Goal: Information Seeking & Learning: Learn about a topic

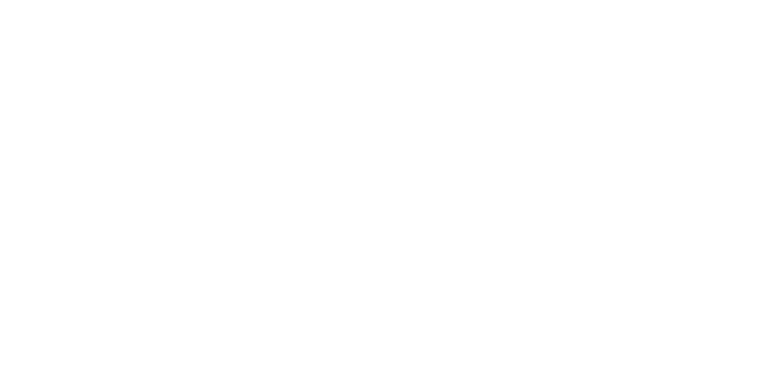
click at [308, 173] on div at bounding box center [386, 191] width 772 height 383
click at [296, 182] on div at bounding box center [386, 191] width 772 height 383
click at [297, 177] on div at bounding box center [386, 191] width 772 height 383
click at [299, 174] on div at bounding box center [386, 191] width 772 height 383
click at [326, 133] on div at bounding box center [386, 191] width 772 height 383
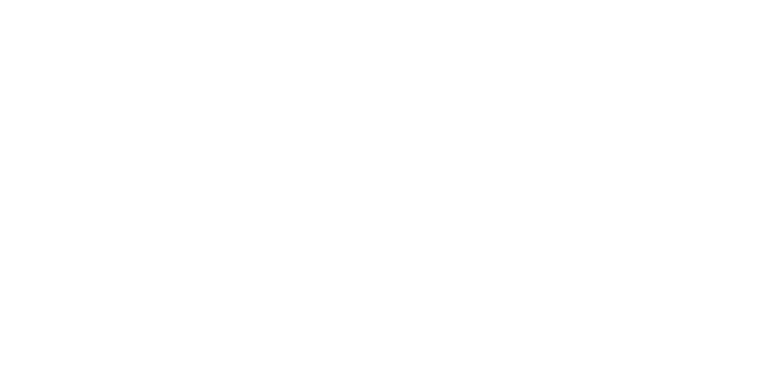
click at [308, 73] on div at bounding box center [386, 191] width 772 height 383
click at [305, 74] on div at bounding box center [386, 191] width 772 height 383
click at [301, 79] on div at bounding box center [386, 191] width 772 height 383
click at [303, 72] on div at bounding box center [386, 191] width 772 height 383
click at [301, 72] on div at bounding box center [386, 191] width 772 height 383
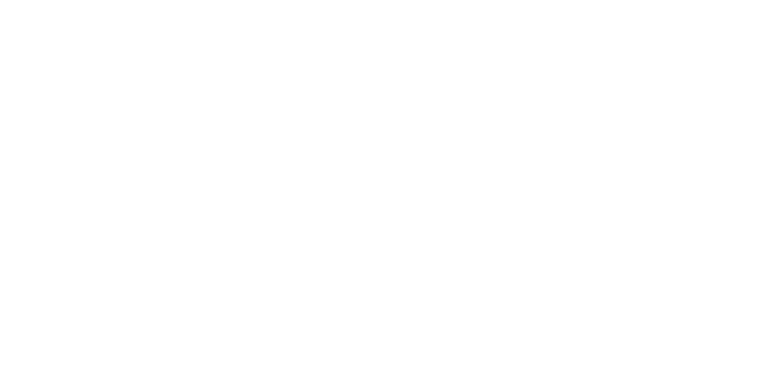
click at [393, 173] on div at bounding box center [386, 191] width 772 height 383
click at [302, 225] on div at bounding box center [386, 191] width 772 height 383
click at [296, 242] on div at bounding box center [386, 191] width 772 height 383
click at [295, 236] on div at bounding box center [386, 191] width 772 height 383
click at [292, 269] on div at bounding box center [386, 191] width 772 height 383
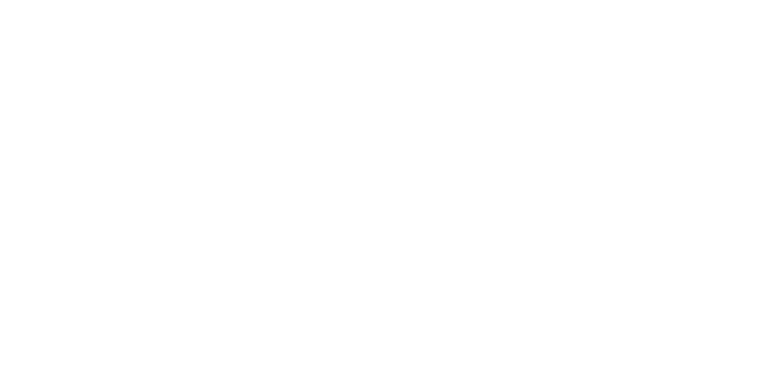
click at [294, 283] on div at bounding box center [386, 191] width 772 height 383
click at [294, 296] on div at bounding box center [386, 191] width 772 height 383
click at [296, 307] on div at bounding box center [386, 191] width 772 height 383
click at [295, 313] on div at bounding box center [386, 191] width 772 height 383
click at [294, 330] on div at bounding box center [386, 191] width 772 height 383
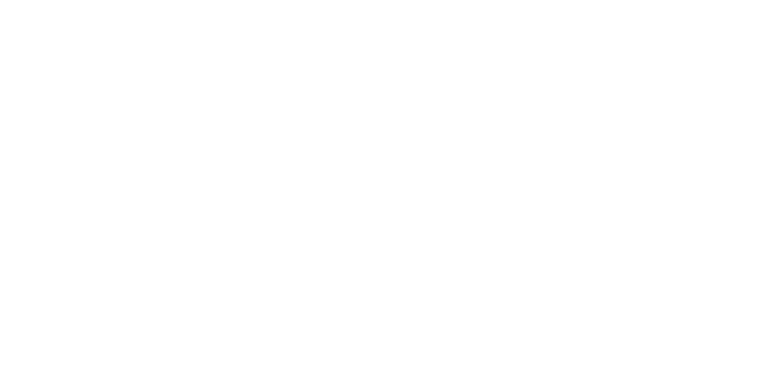
click at [299, 329] on div at bounding box center [386, 191] width 772 height 383
click at [299, 327] on div at bounding box center [386, 191] width 772 height 383
click at [294, 335] on div at bounding box center [386, 191] width 772 height 383
click at [300, 345] on div at bounding box center [386, 191] width 772 height 383
click at [265, 8] on div at bounding box center [386, 191] width 772 height 383
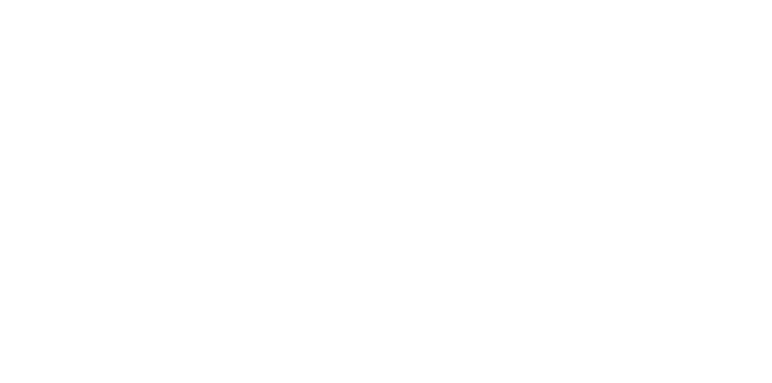
click at [471, 123] on div at bounding box center [386, 191] width 772 height 383
drag, startPoint x: 760, startPoint y: 8, endPoint x: 756, endPoint y: 9, distance: 4.0
click at [760, 8] on div at bounding box center [386, 191] width 772 height 383
